Goal: Navigation & Orientation: Find specific page/section

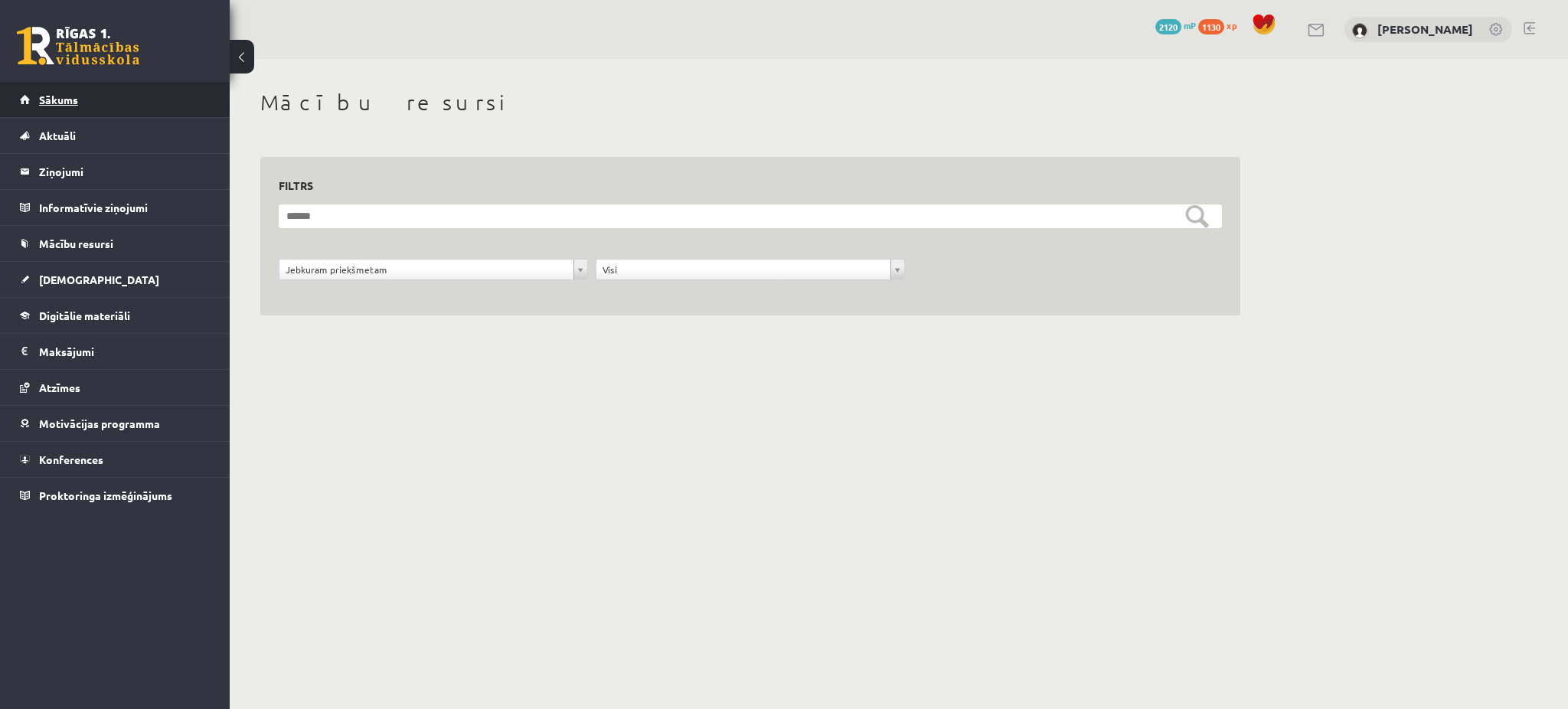
click at [115, 104] on link "Sākums" at bounding box center [115, 99] width 190 height 35
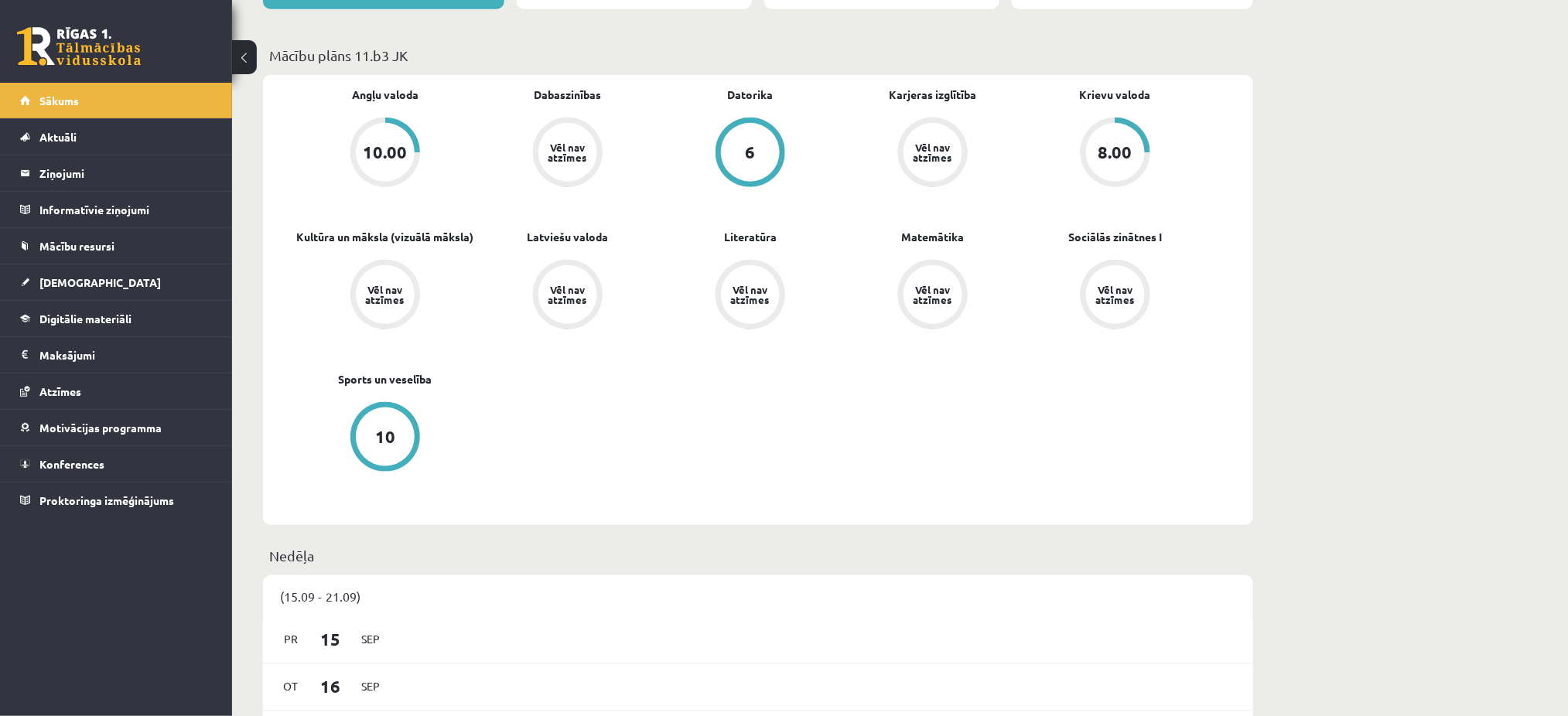
scroll to position [314, 0]
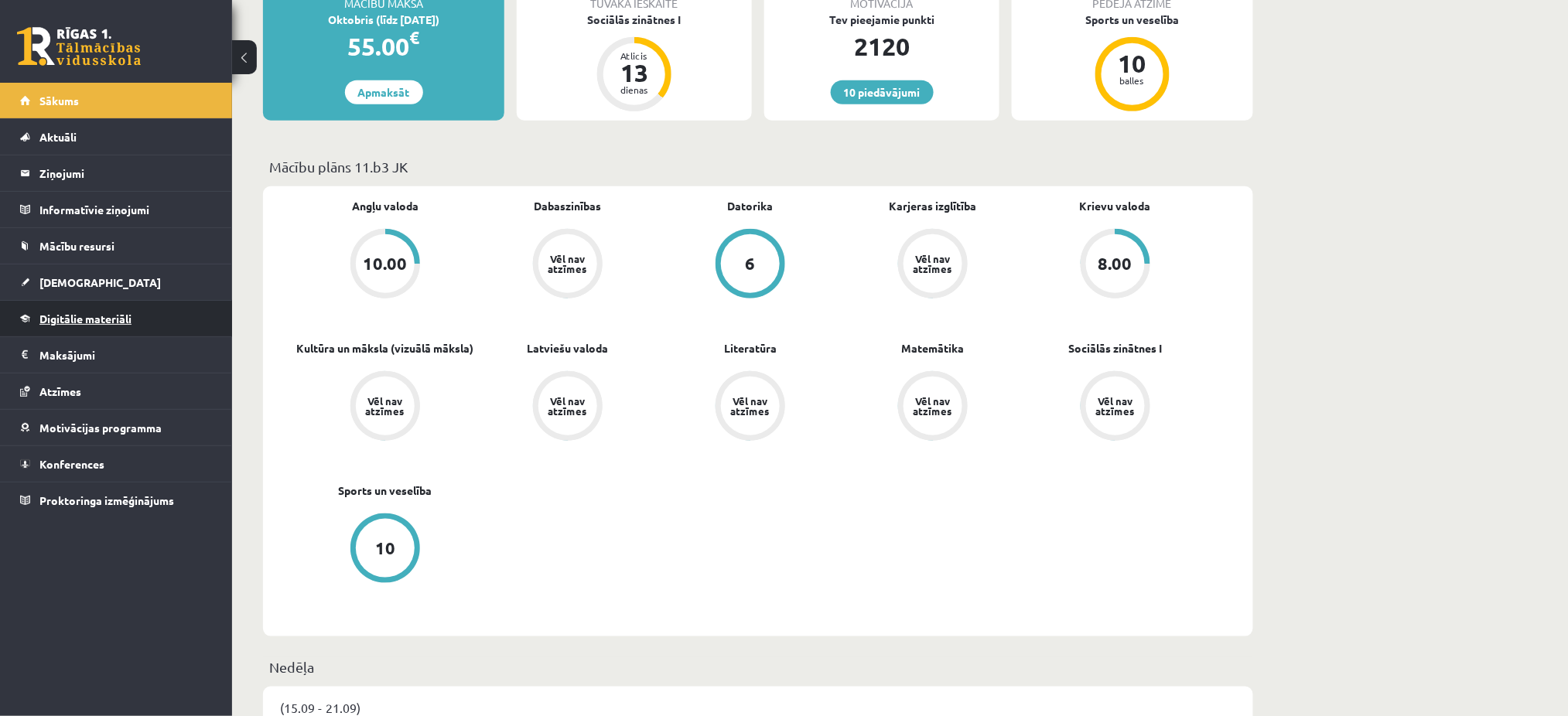
click at [141, 333] on link "Digitālie materiāli" at bounding box center [116, 318] width 192 height 35
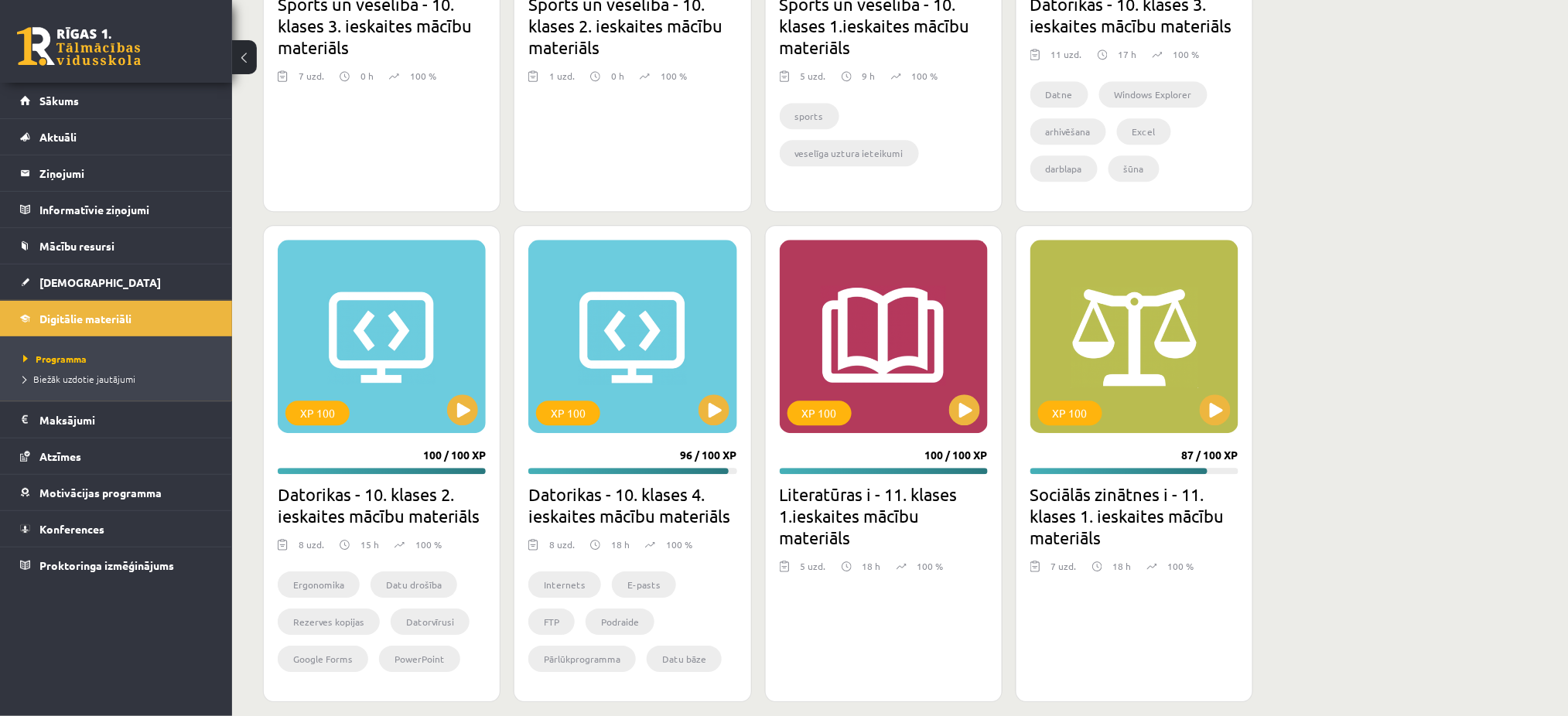
scroll to position [1322, 0]
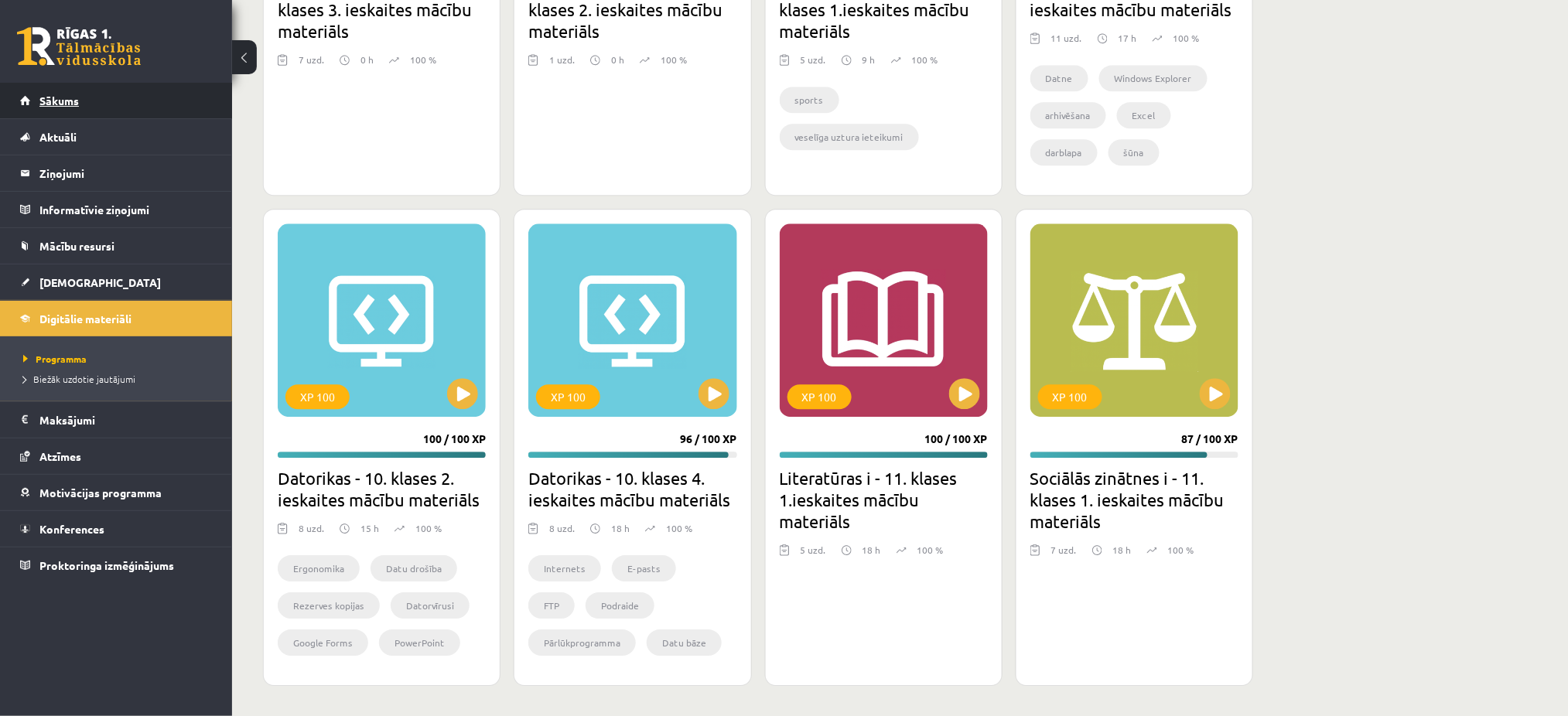
click at [134, 109] on link "Sākums" at bounding box center [116, 100] width 192 height 35
